Goal: Navigation & Orientation: Find specific page/section

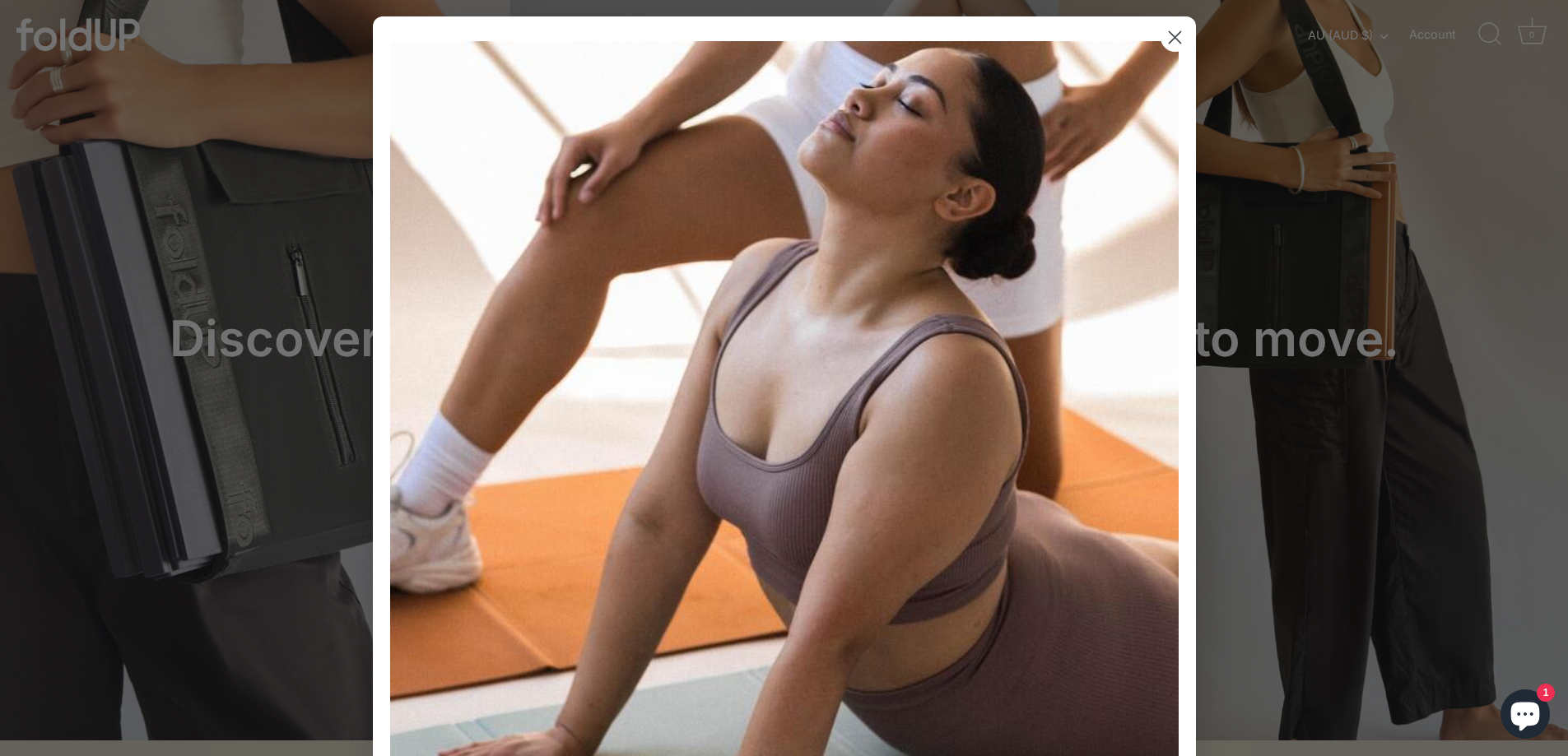
click at [1168, 29] on circle "Close dialog" at bounding box center [1174, 37] width 27 height 27
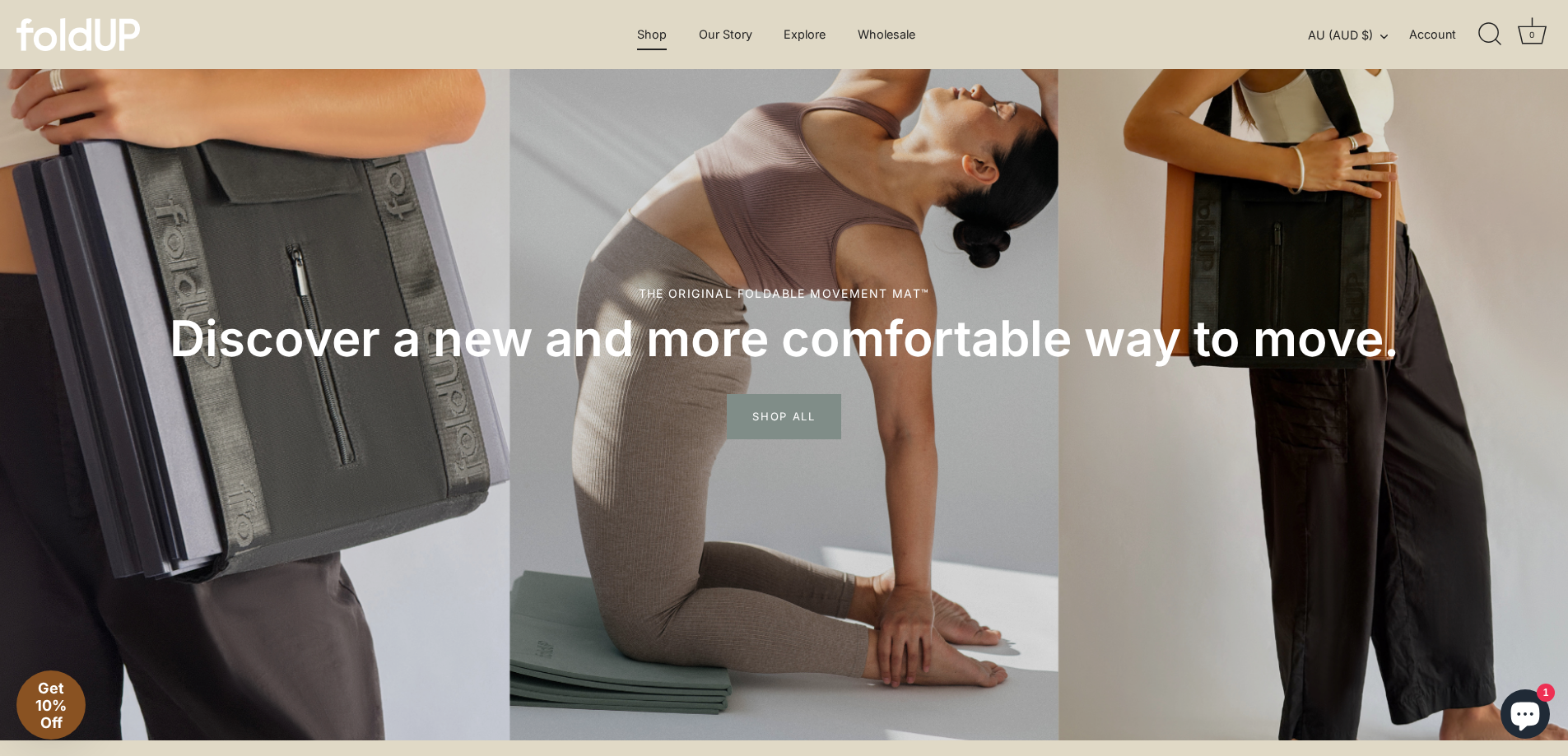
click at [646, 34] on link "Shop" at bounding box center [653, 35] width 59 height 31
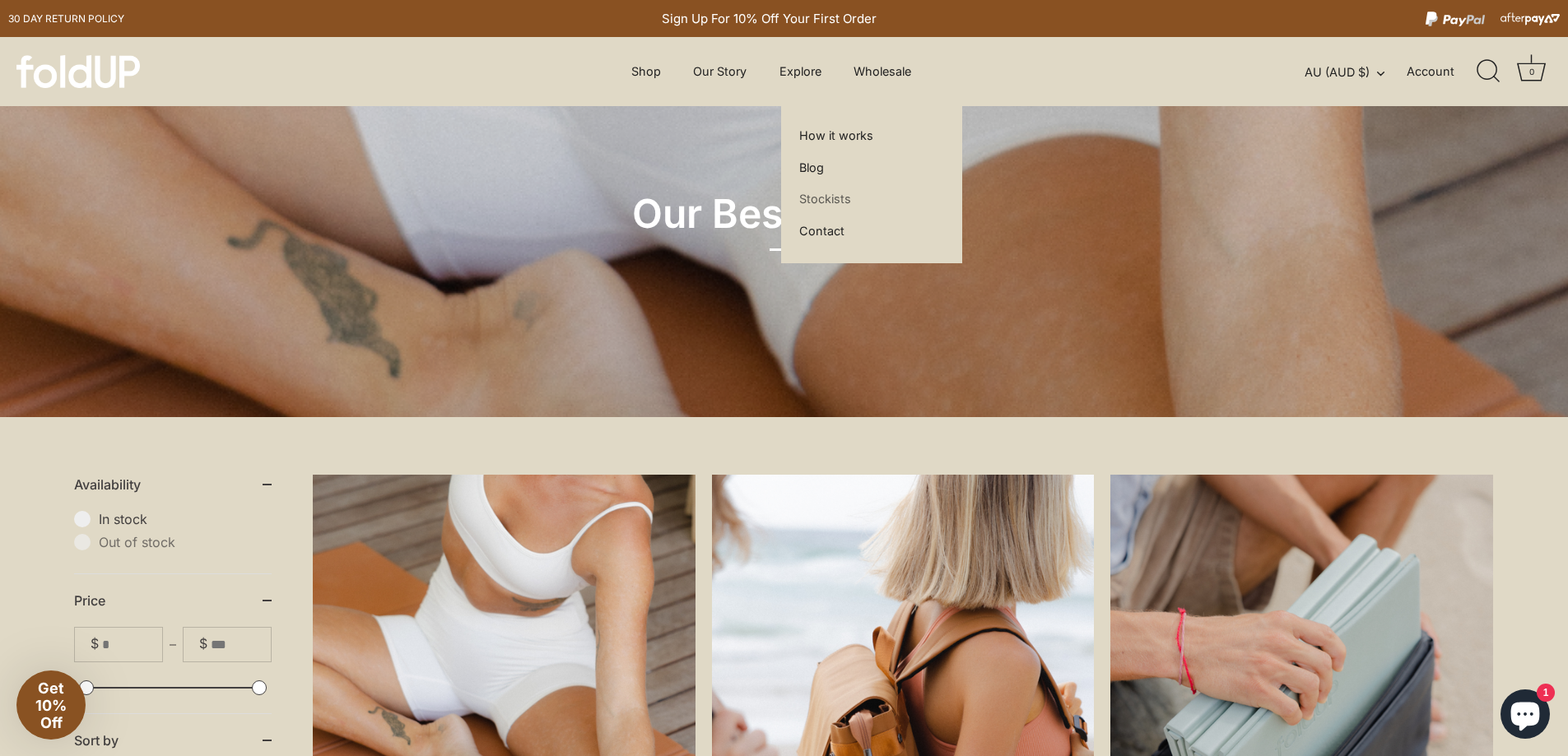
click at [811, 198] on link "Stockists" at bounding box center [825, 199] width 63 height 31
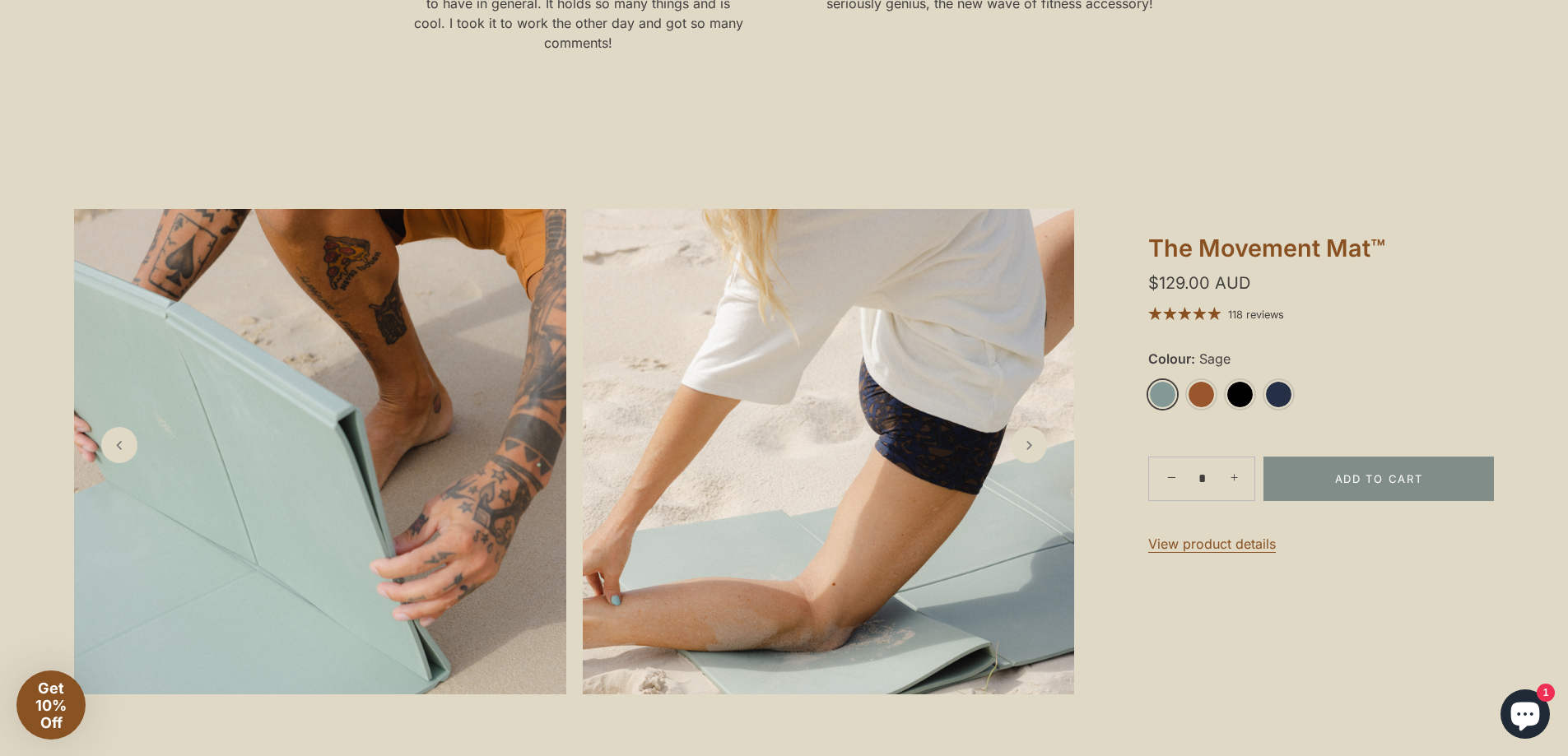
scroll to position [1070, 0]
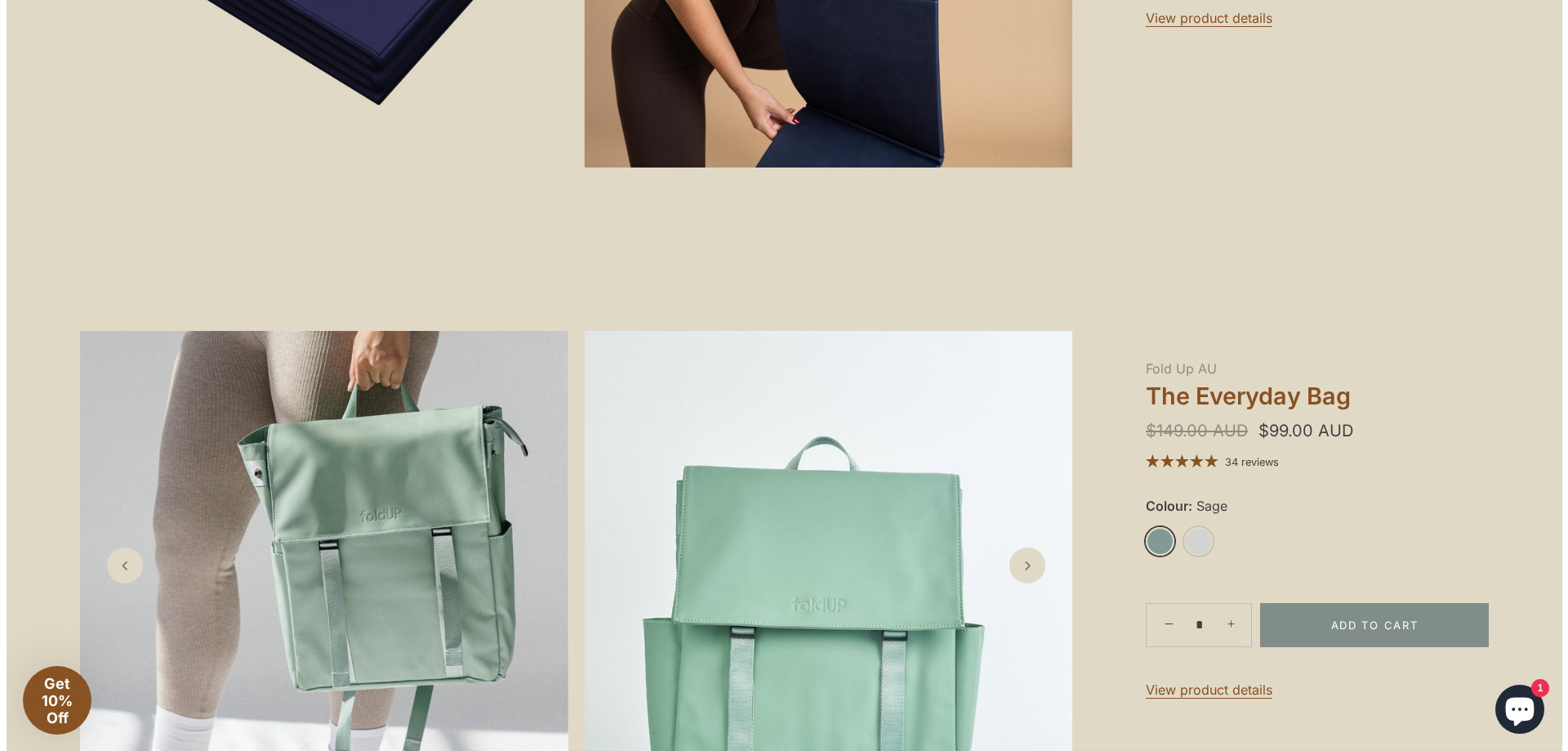
scroll to position [1717, 0]
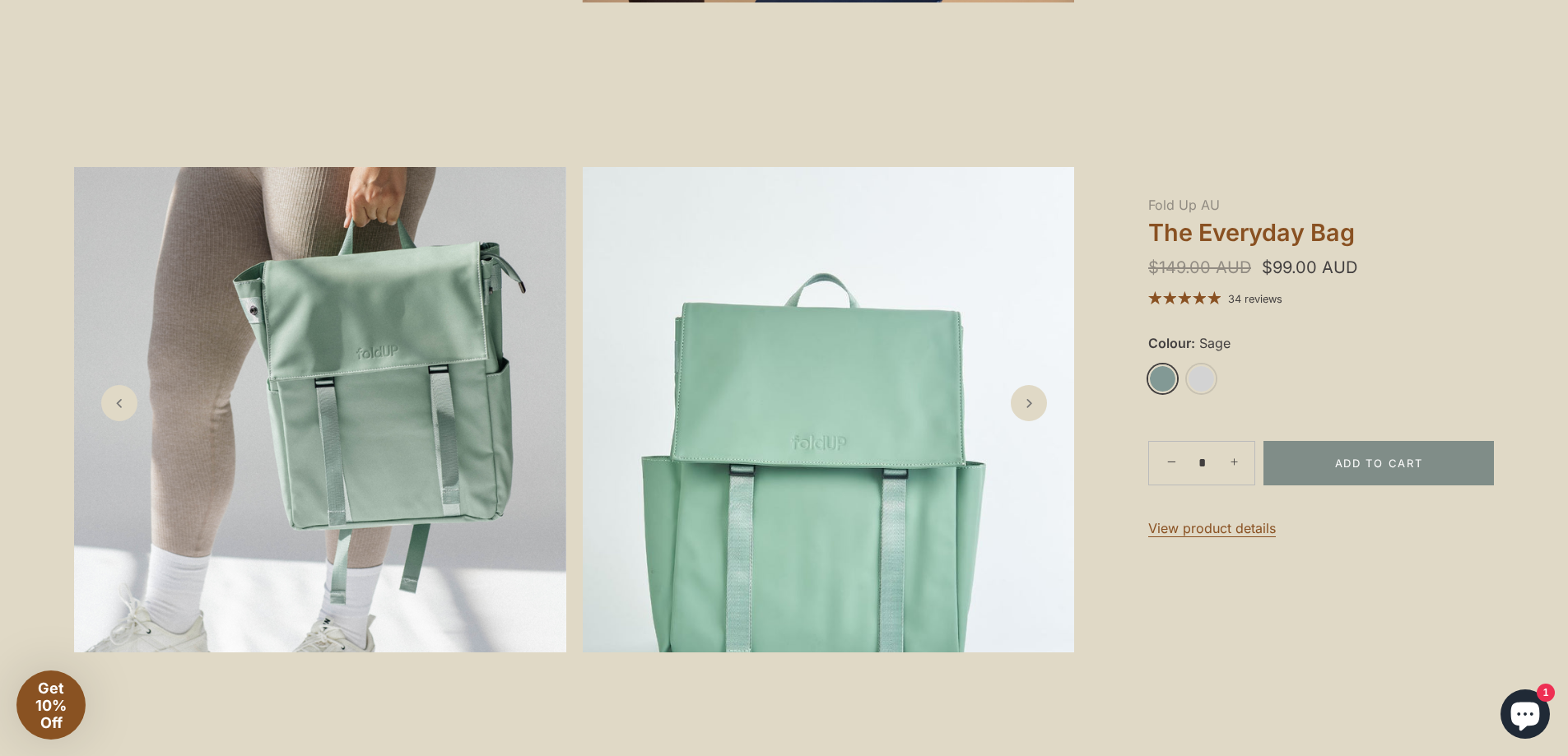
click at [845, 432] on img at bounding box center [828, 410] width 492 height 486
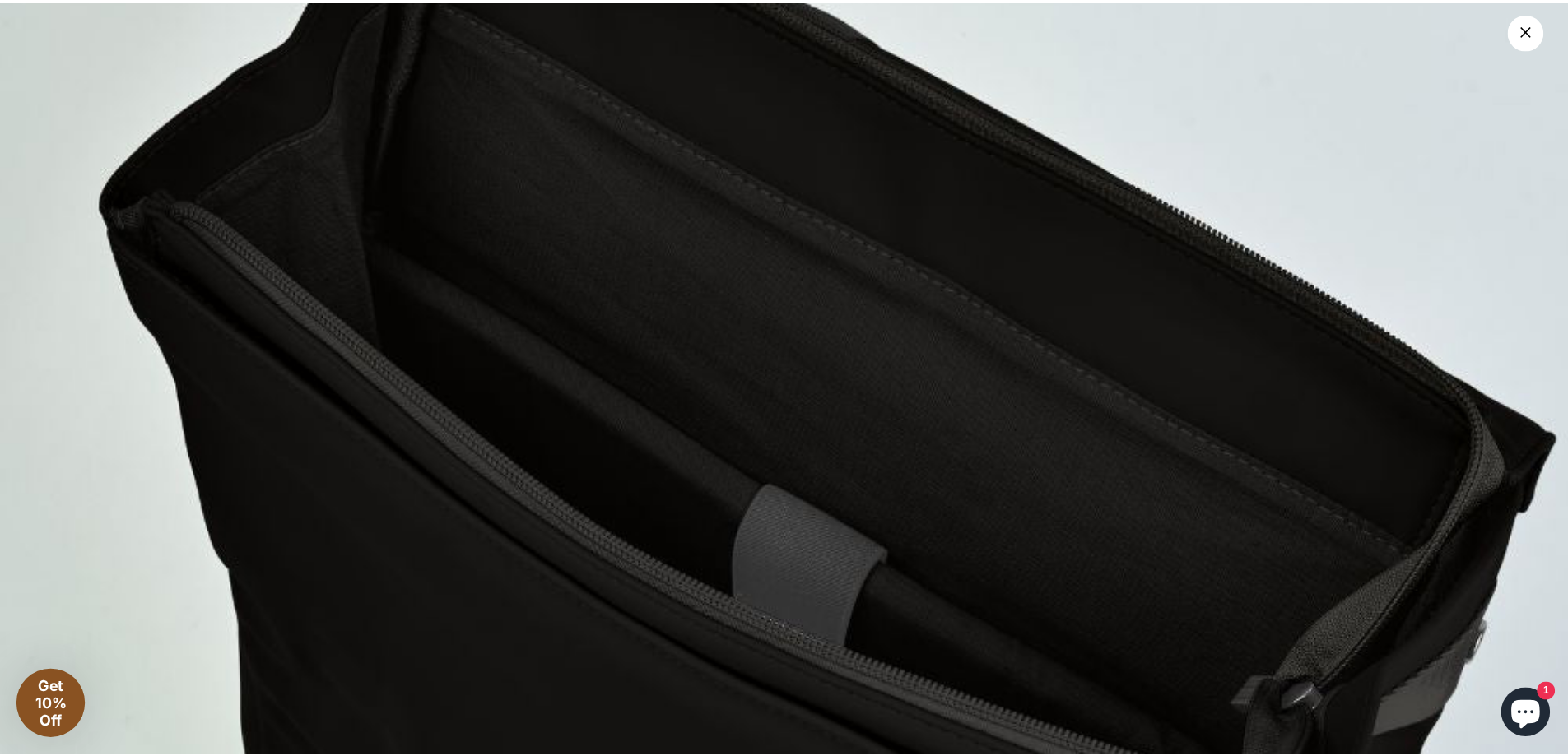
scroll to position [0, 0]
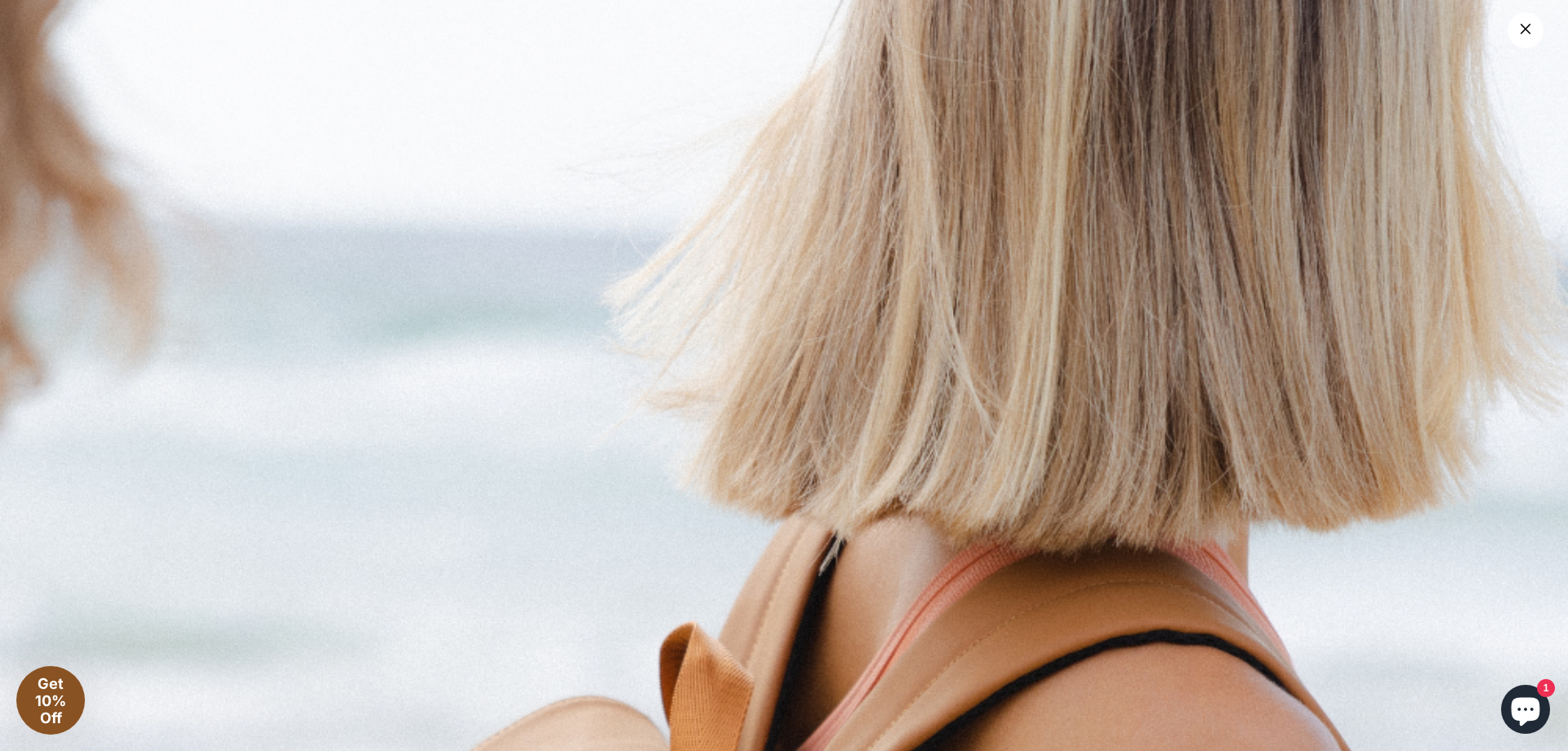
click at [1529, 22] on link "×" at bounding box center [1526, 30] width 36 height 36
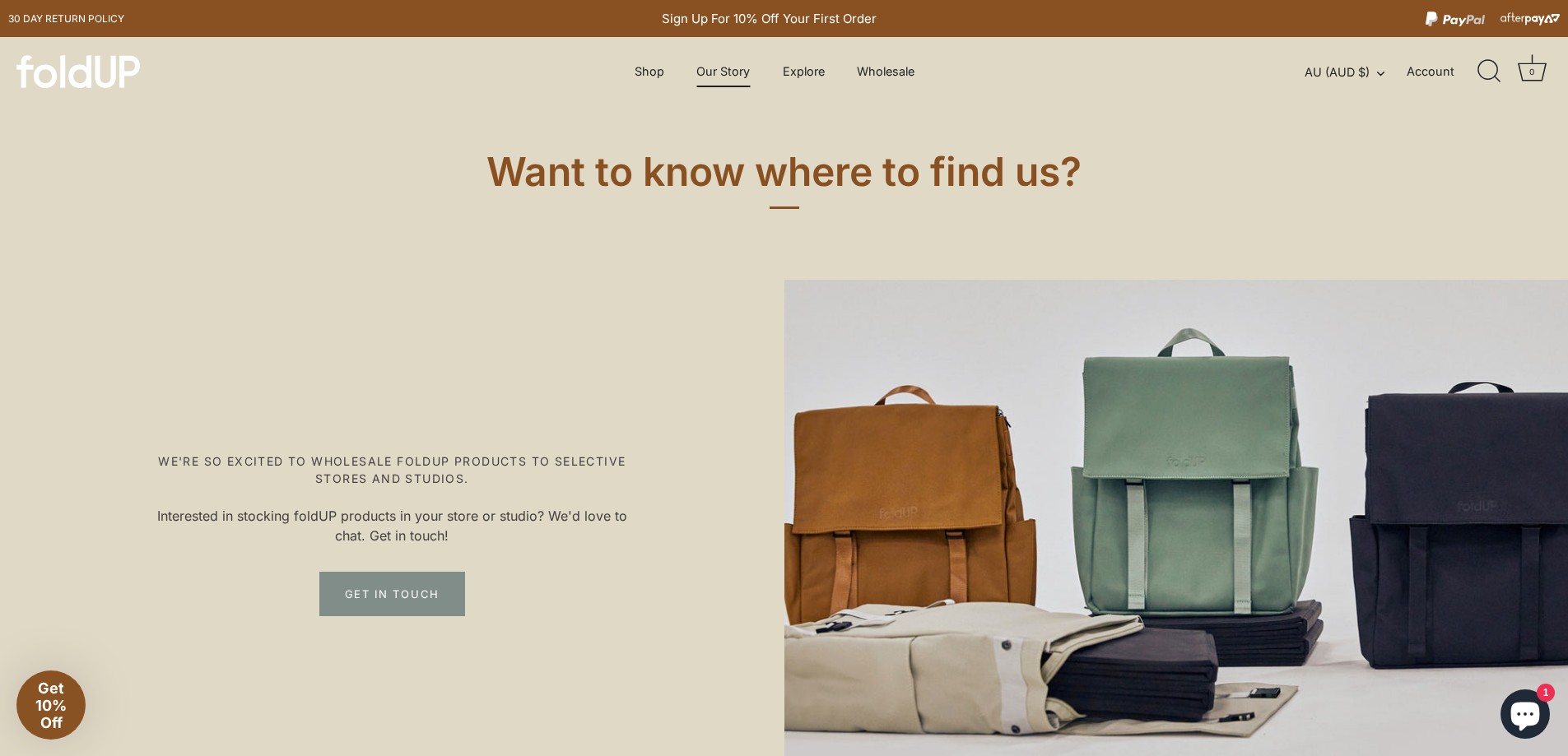
click at [725, 75] on link "Our Story" at bounding box center [723, 72] width 82 height 31
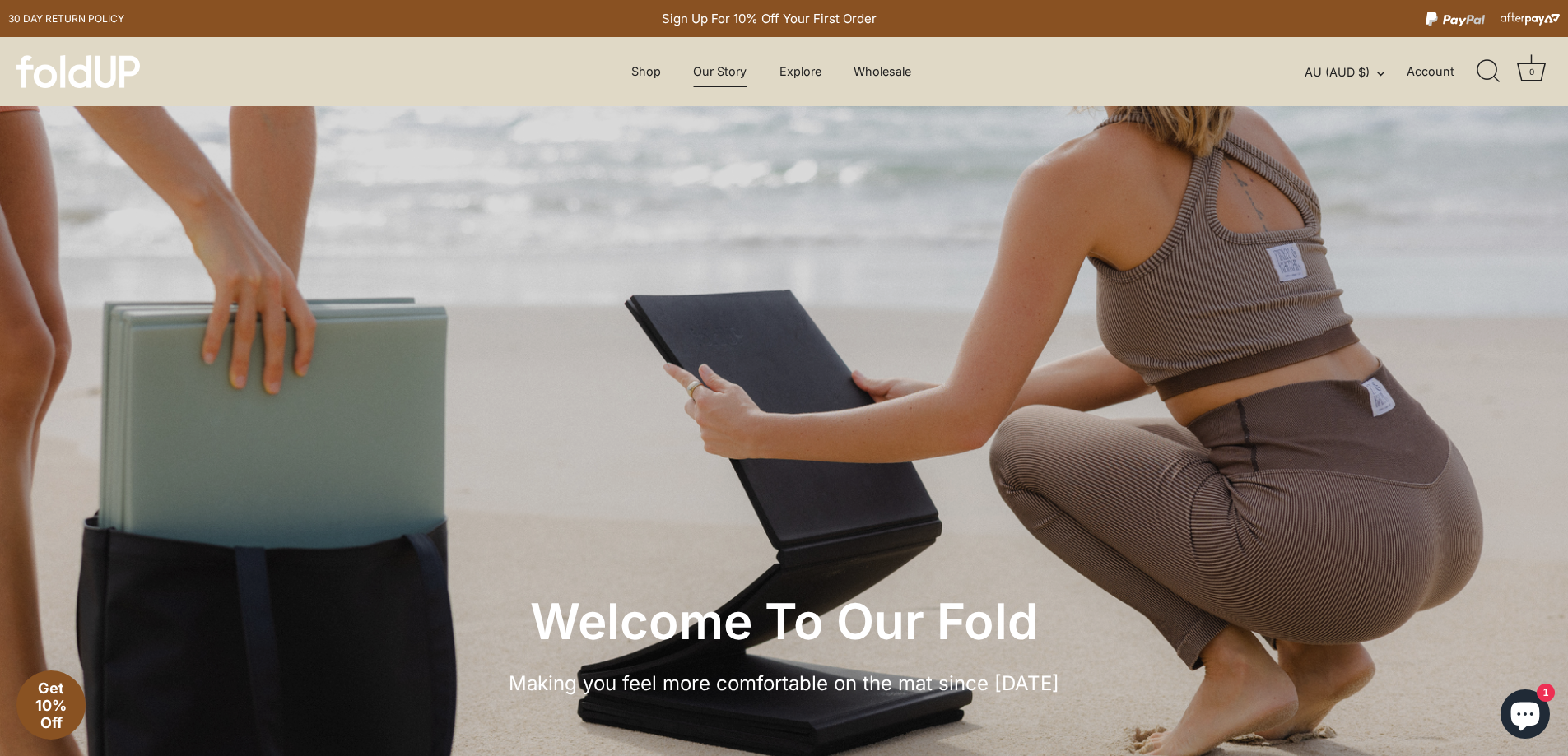
click at [95, 64] on img at bounding box center [78, 72] width 124 height 33
